Goal: Information Seeking & Learning: Learn about a topic

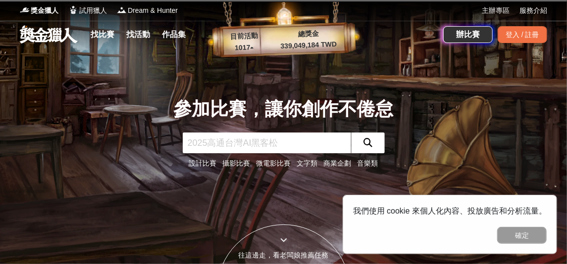
click at [294, 143] on input "text" at bounding box center [267, 143] width 168 height 21
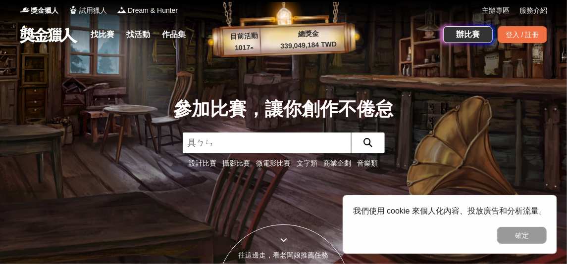
type input "劇本"
click button "submit" at bounding box center [368, 143] width 34 height 21
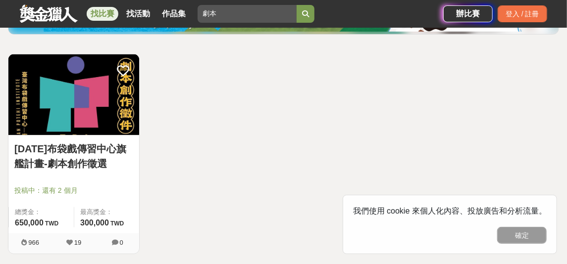
scroll to position [148, 0]
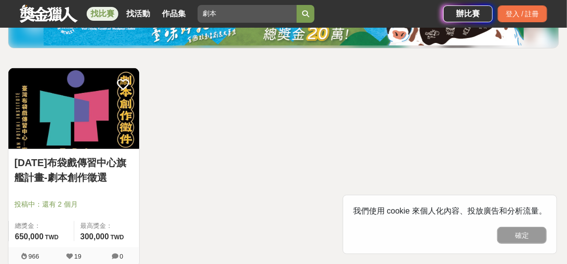
click at [65, 180] on link "[DATE]布袋戲傳習中心旗艦計畫-劇本創作徵選" at bounding box center [73, 170] width 119 height 30
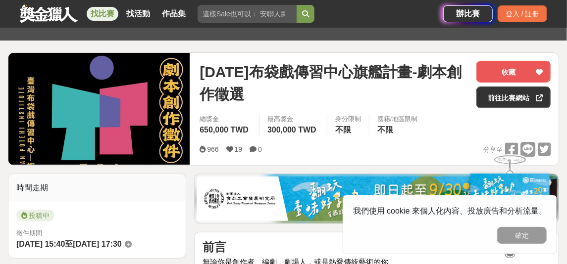
scroll to position [198, 0]
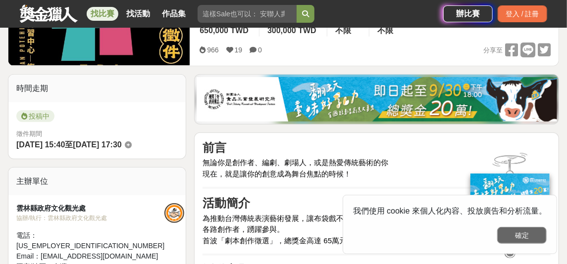
click at [517, 238] on button "確定" at bounding box center [521, 235] width 49 height 17
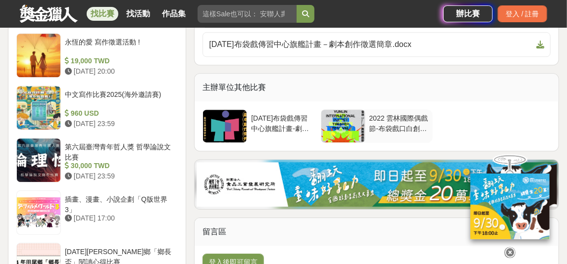
scroll to position [1099, 0]
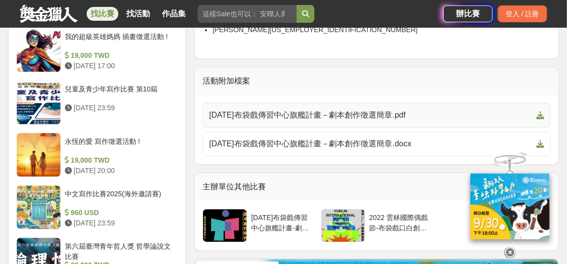
click at [369, 114] on span "[DATE]布袋戲傳習中心旗艦計畫－劇本創作徵選簡章.pdf" at bounding box center [370, 115] width 323 height 12
click at [543, 115] on icon at bounding box center [540, 115] width 8 height 8
click at [352, 71] on div "活動附加檔案" at bounding box center [377, 81] width 364 height 28
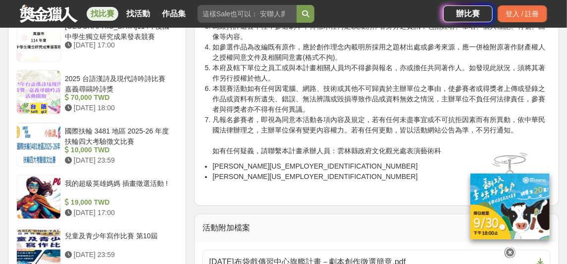
scroll to position [1050, 0]
